Goal: Task Accomplishment & Management: Manage account settings

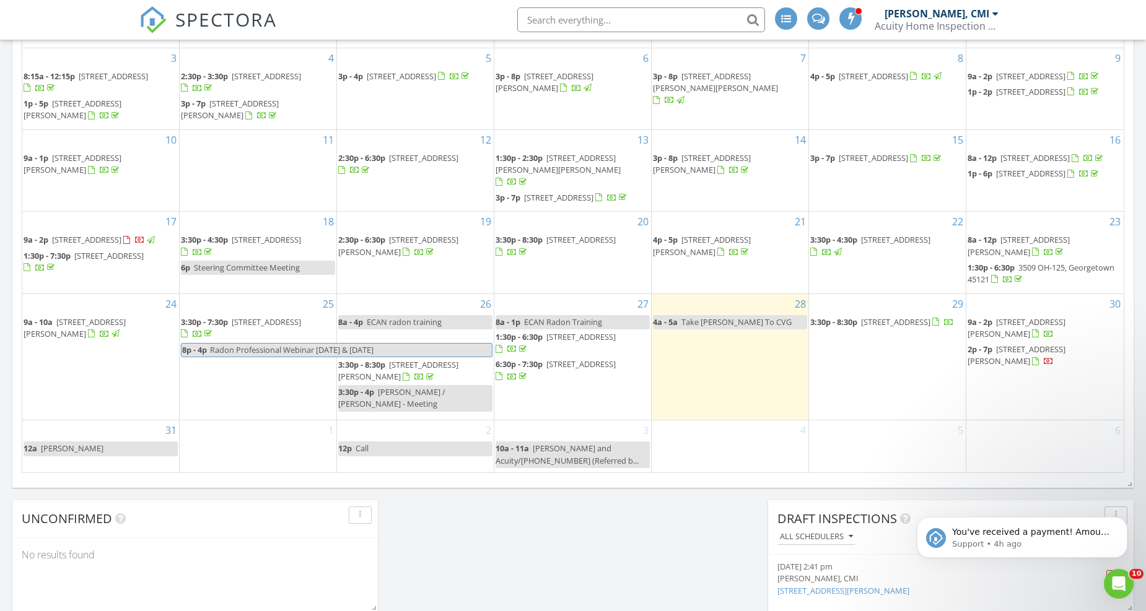
scroll to position [1520, 1167]
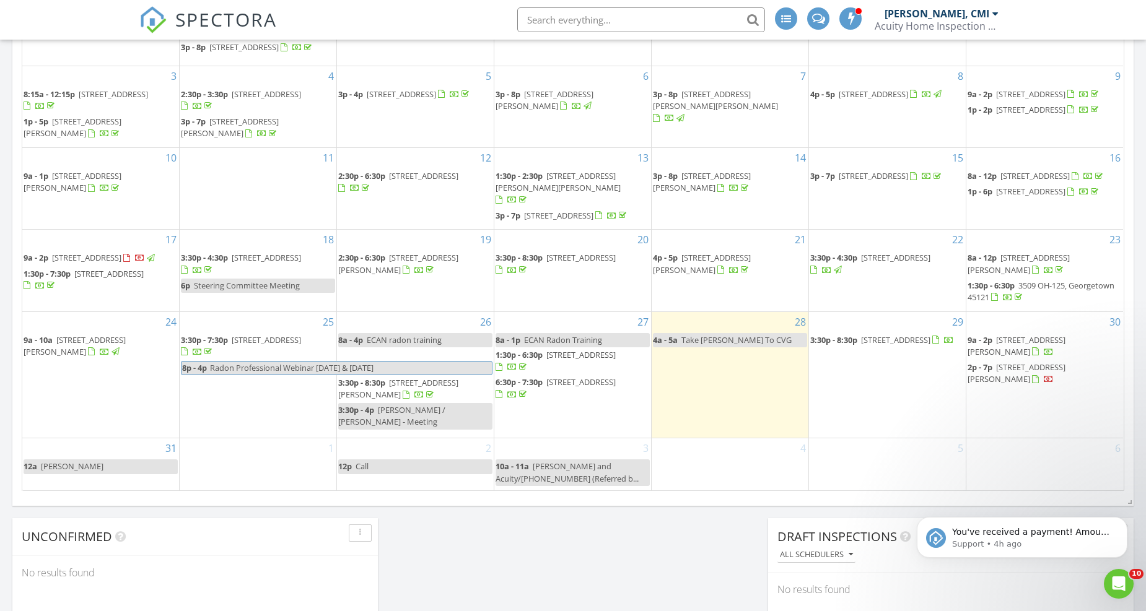
scroll to position [757, 0]
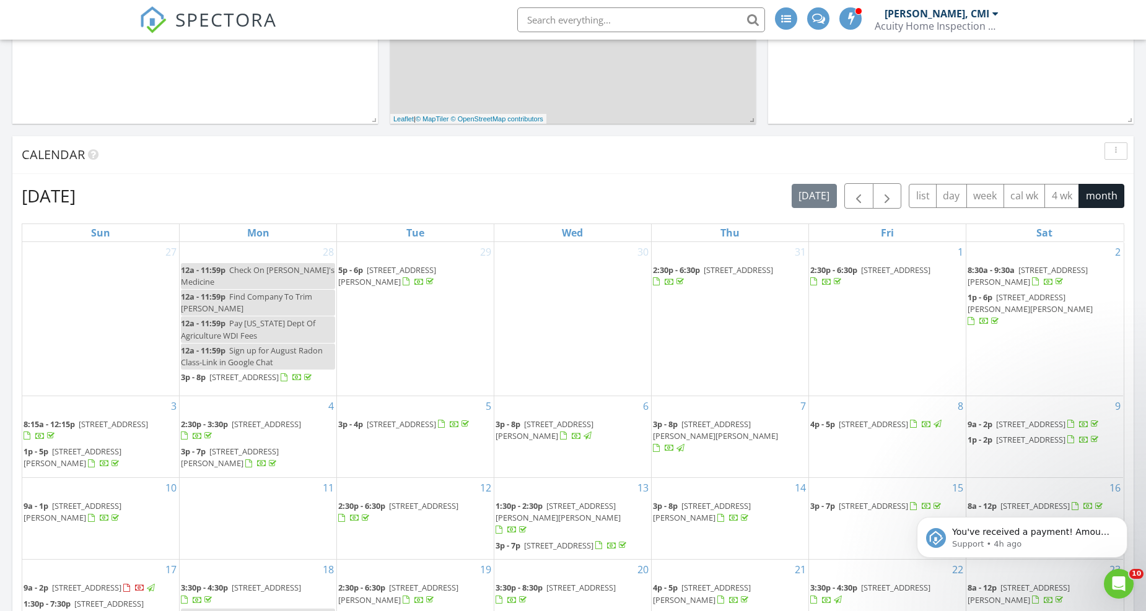
scroll to position [412, 0]
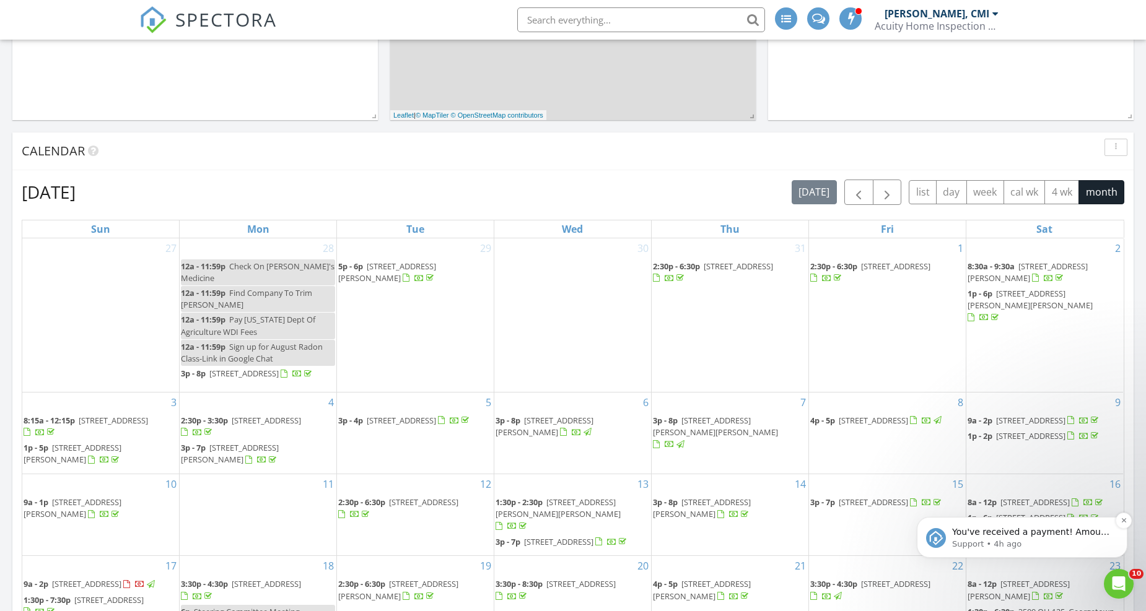
click at [1011, 533] on p "You've received a payment! Amount $150.00 Fee $0.00 Net $150.00 Transaction # p…" at bounding box center [1032, 532] width 160 height 12
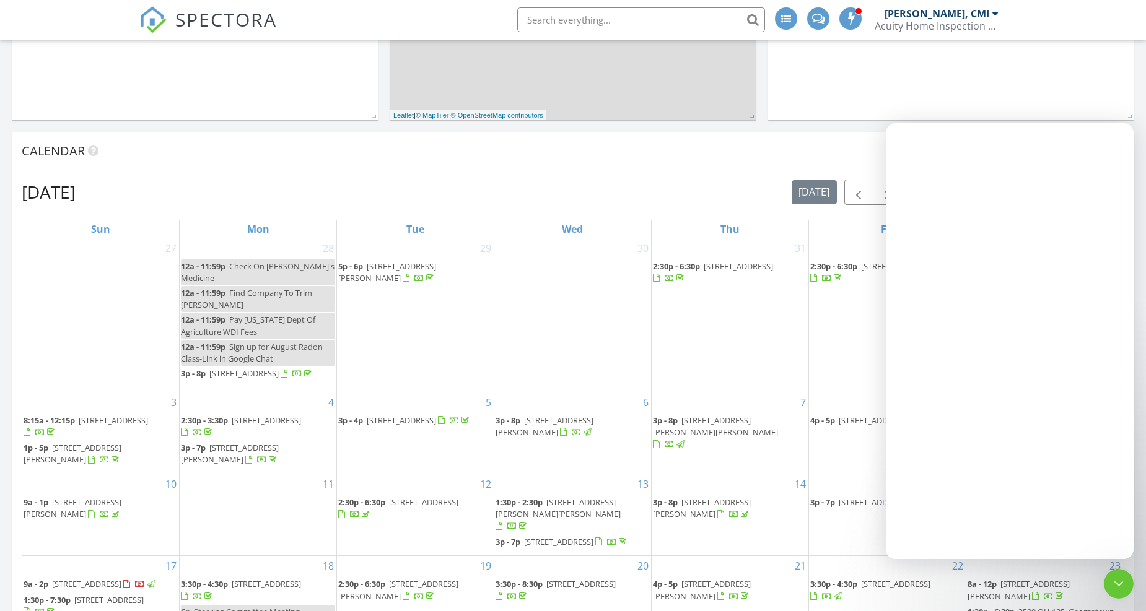
scroll to position [0, 0]
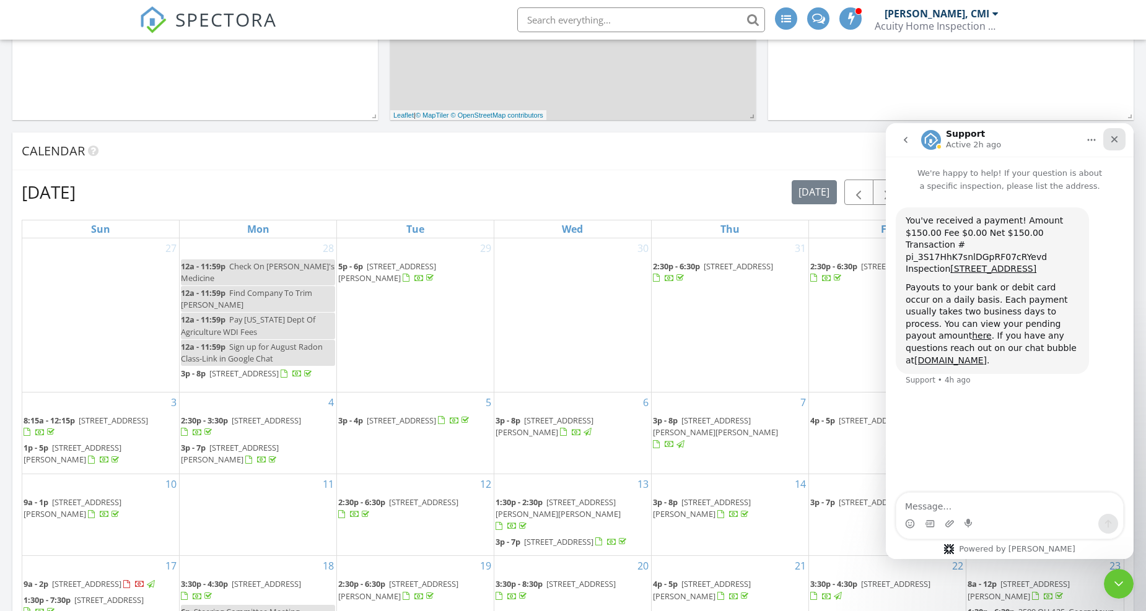
click at [1116, 139] on icon "Close" at bounding box center [1114, 139] width 10 height 10
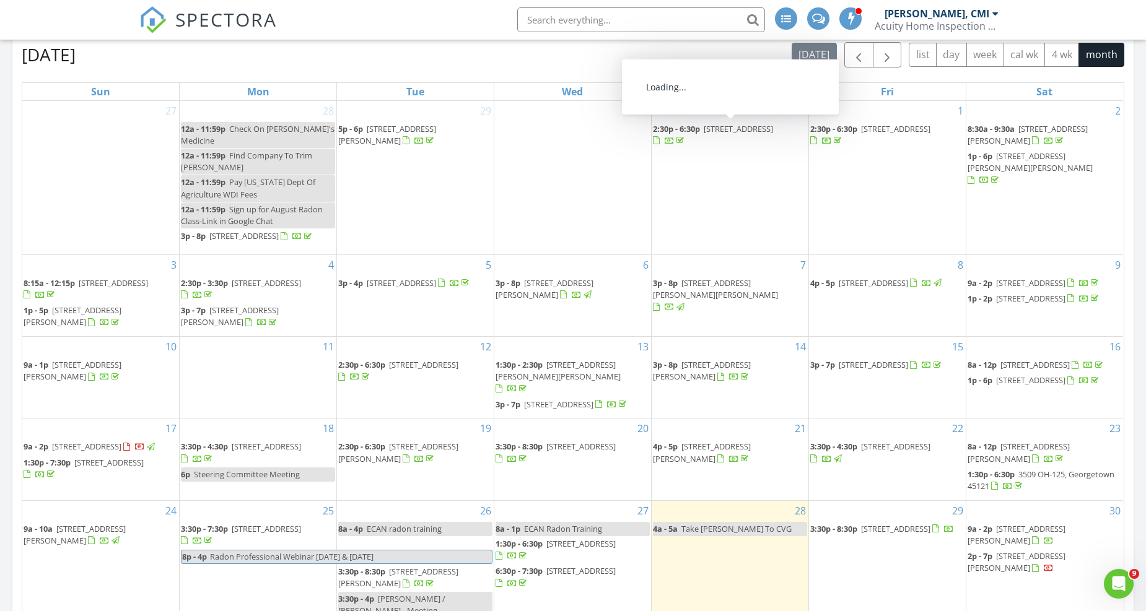
scroll to position [688, 0]
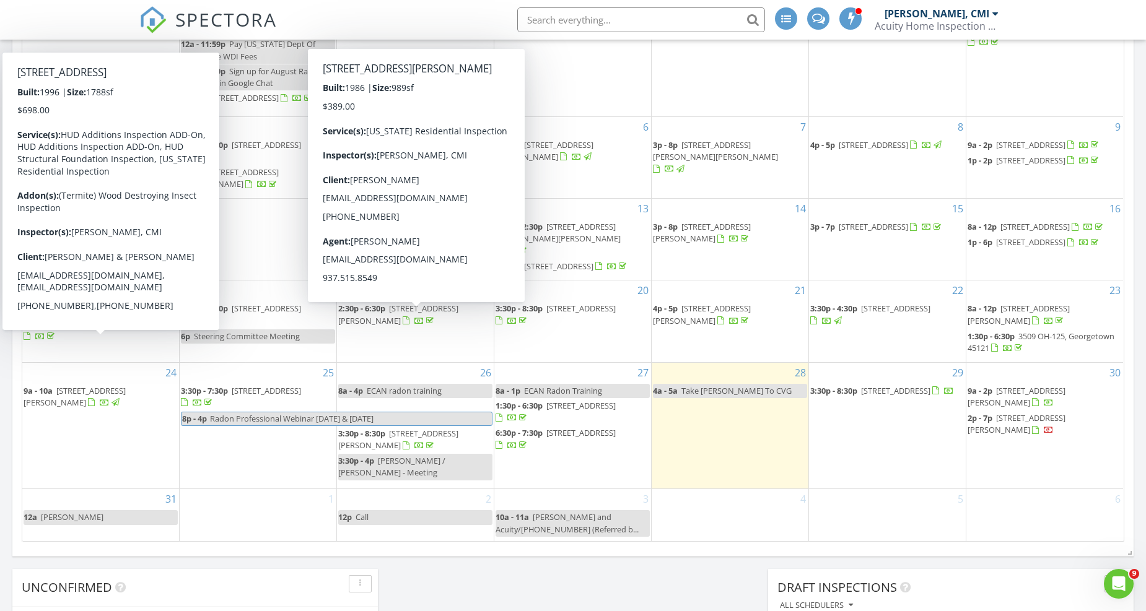
click at [141, 330] on span "2953 N Feesburg Rd, Hamersville 45130" at bounding box center [108, 324] width 69 height 11
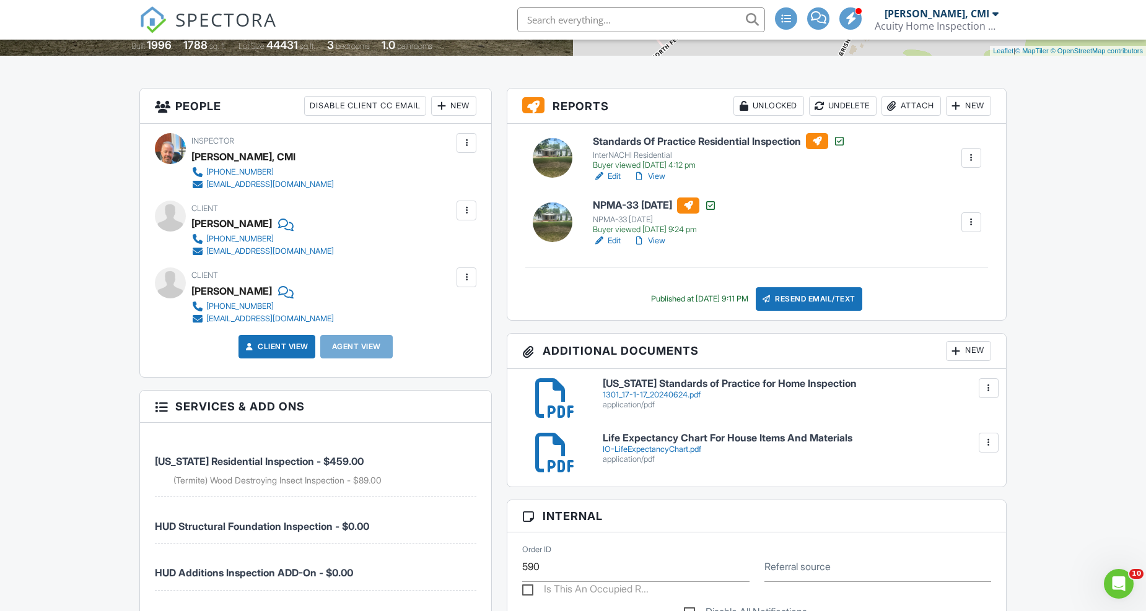
click at [971, 352] on div "New" at bounding box center [968, 351] width 45 height 20
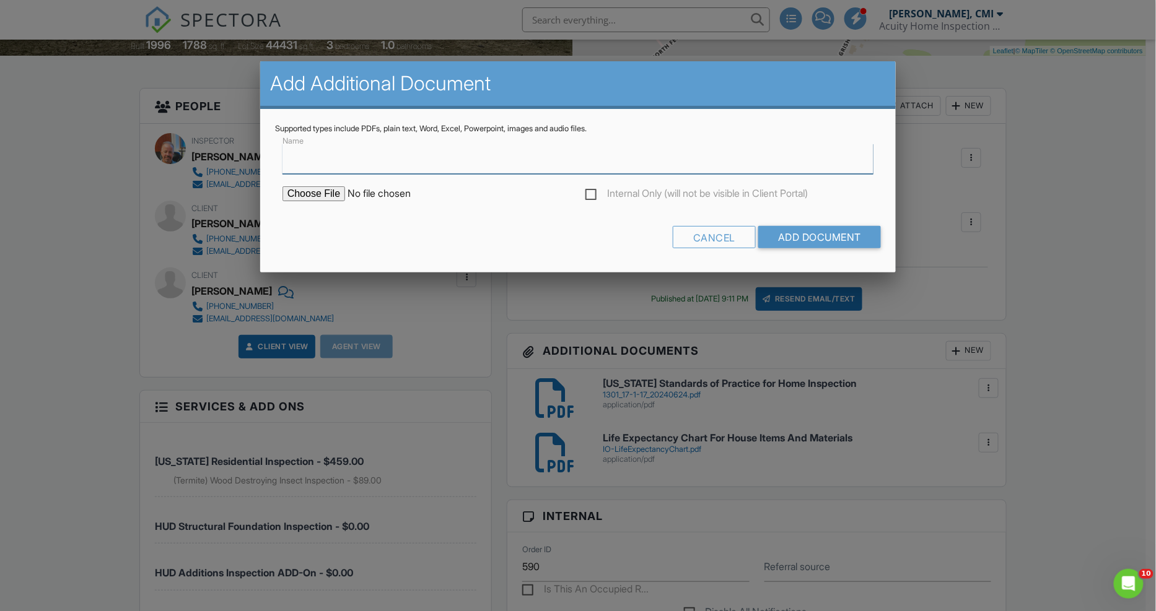
click at [427, 166] on input "Name" at bounding box center [577, 159] width 591 height 30
type input "HUD Compliance Certification Report"
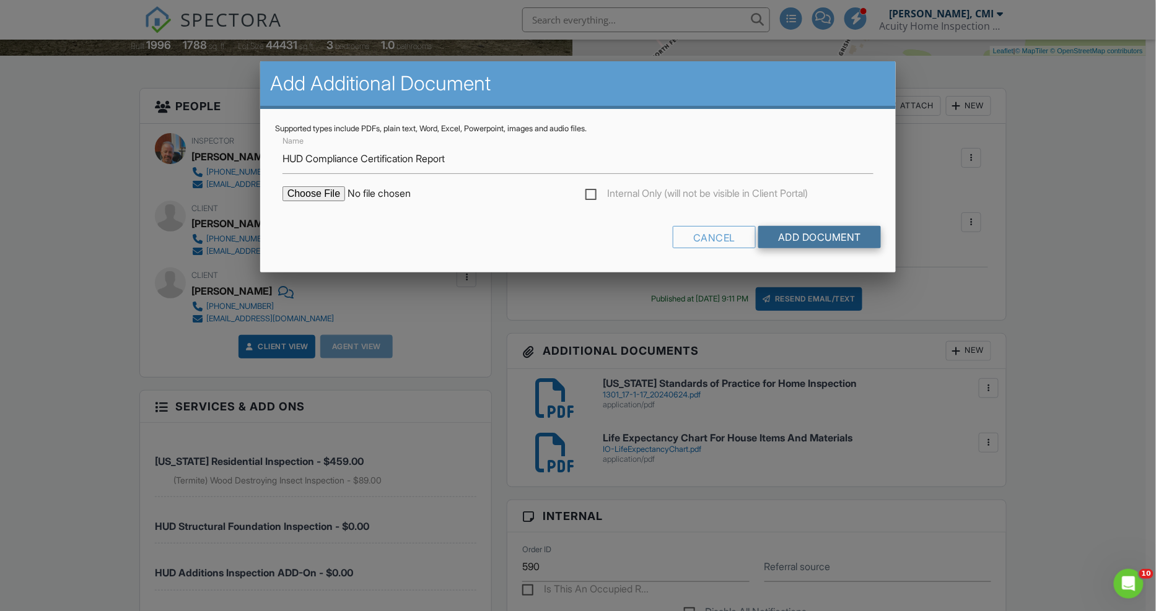
click at [813, 238] on input "Add Document" at bounding box center [819, 237] width 123 height 22
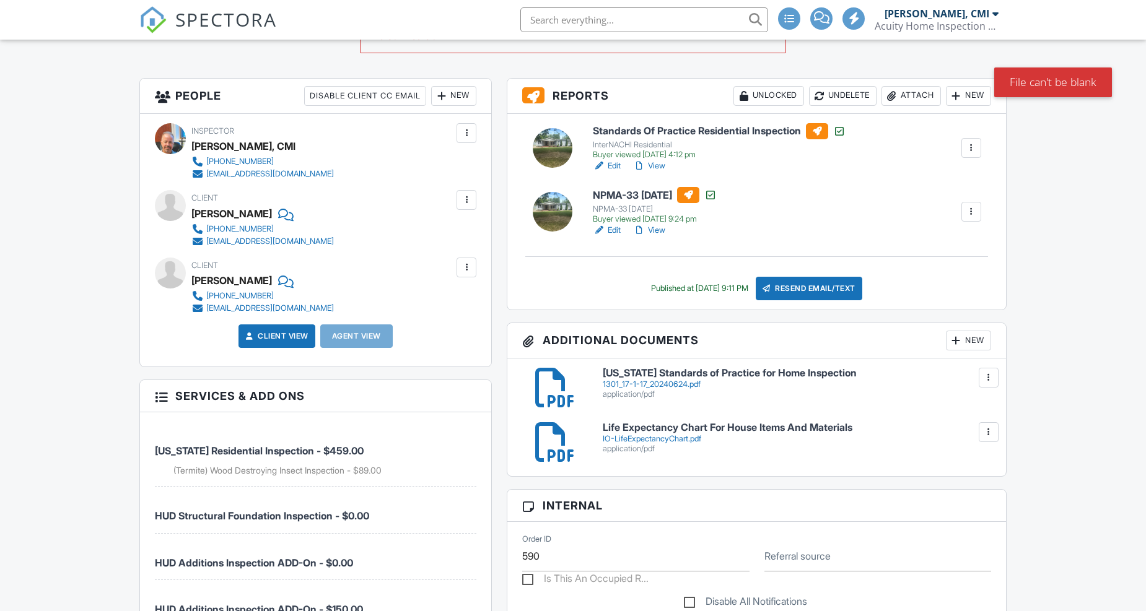
click at [962, 343] on div "New" at bounding box center [968, 341] width 45 height 20
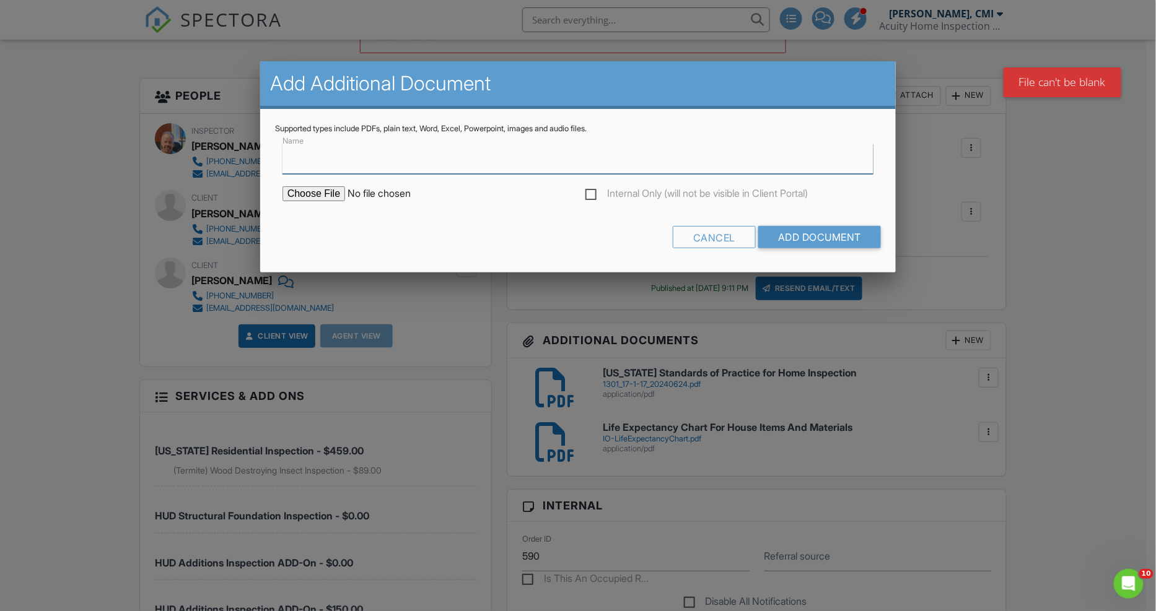
click at [395, 170] on input "Name" at bounding box center [577, 159] width 591 height 30
click at [443, 157] on input "Name" at bounding box center [577, 159] width 591 height 30
type input "HUD Compliance Certification Report"
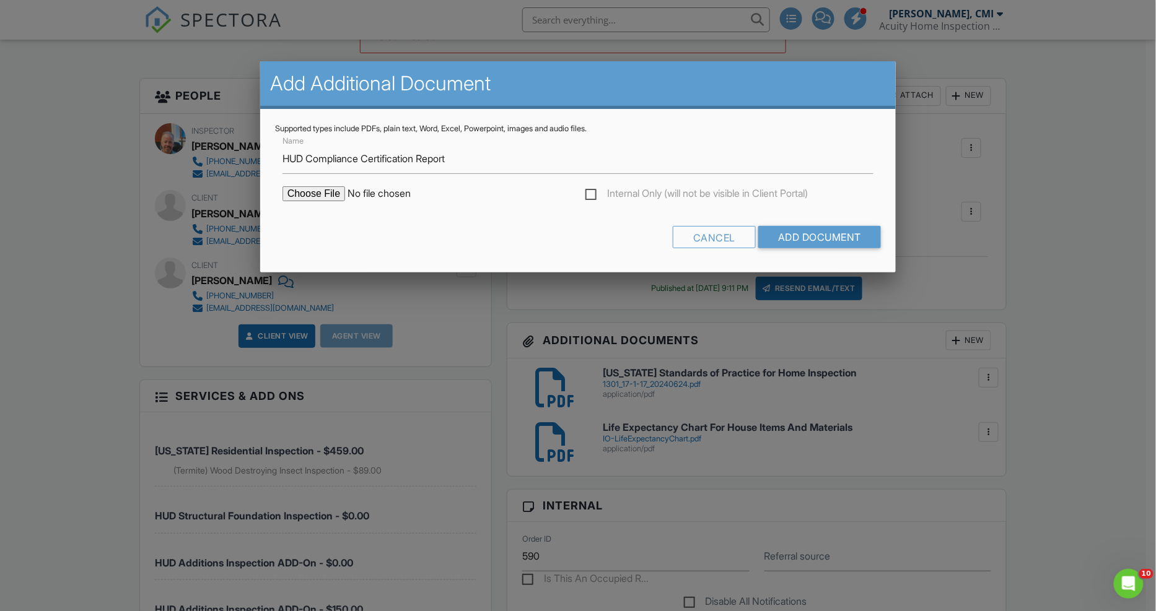
click at [310, 193] on input "file" at bounding box center [387, 193] width 211 height 15
type input "C:\fakepath\32751_report_2025-08-28_10-49-32.pdf"
click at [800, 238] on input "Add Document" at bounding box center [819, 237] width 123 height 22
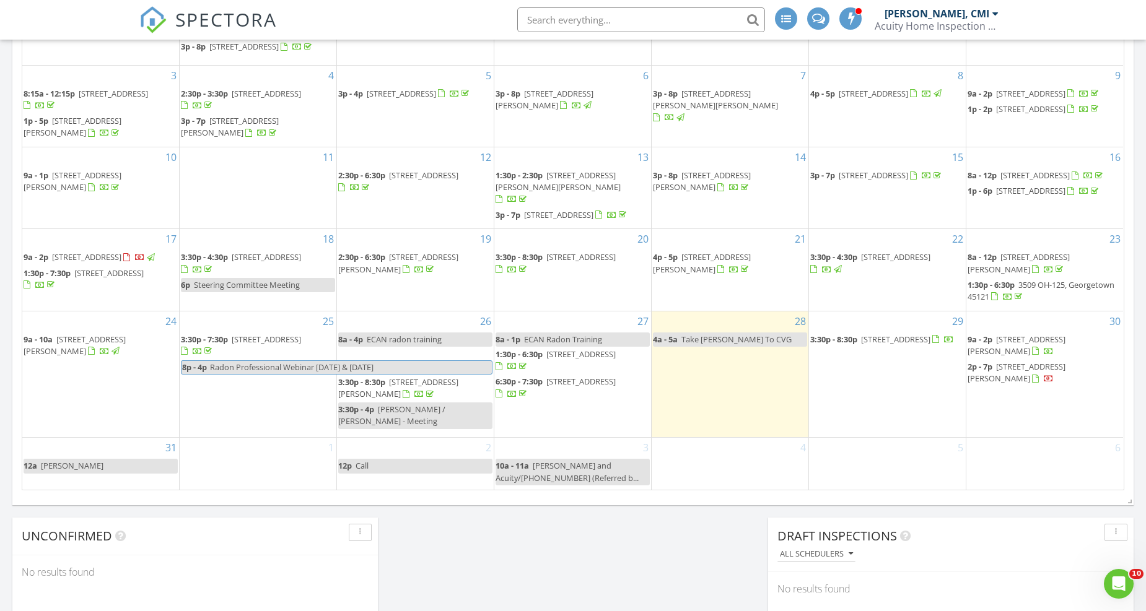
scroll to position [757, 0]
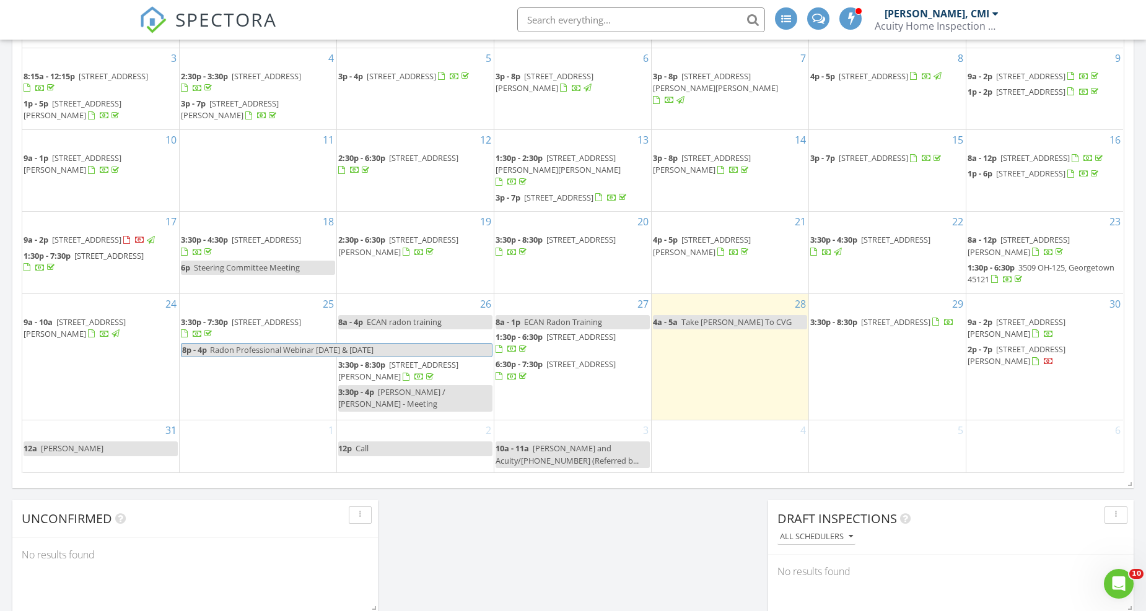
click at [126, 261] on span "[STREET_ADDRESS]" at bounding box center [108, 255] width 69 height 11
